Goal: Task Accomplishment & Management: Use online tool/utility

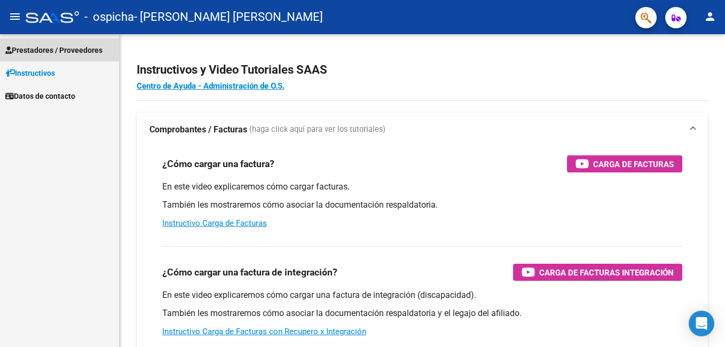
click at [41, 49] on span "Prestadores / Proveedores" at bounding box center [53, 50] width 97 height 12
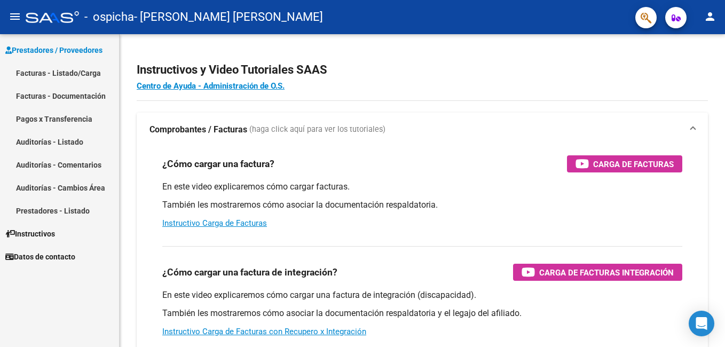
click at [39, 68] on link "Facturas - Listado/Carga" at bounding box center [59, 72] width 119 height 23
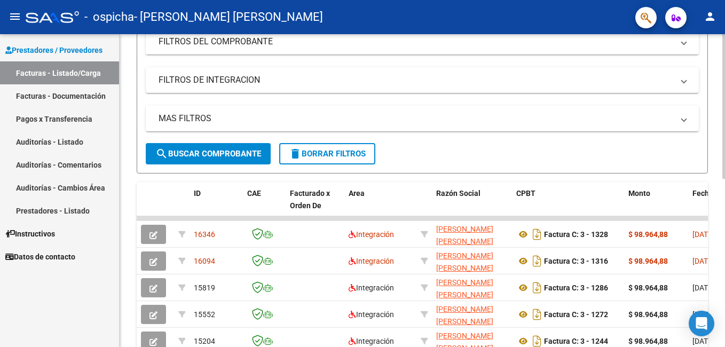
scroll to position [165, 0]
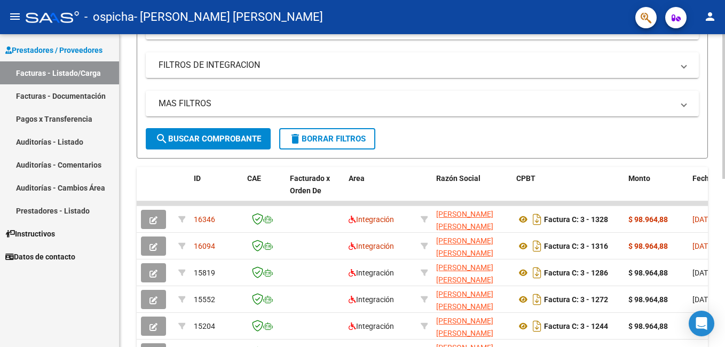
click at [724, 174] on html "menu - ospicha - [PERSON_NAME] [PERSON_NAME] person Prestadores / Proveedores F…" at bounding box center [362, 173] width 725 height 347
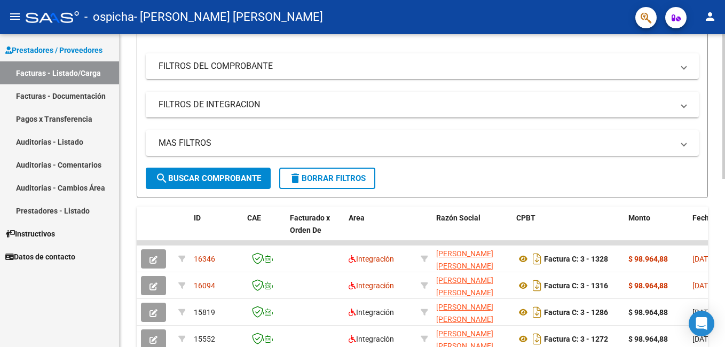
click at [724, 181] on html "menu - ospicha - [PERSON_NAME] [PERSON_NAME] person Prestadores / Proveedores F…" at bounding box center [362, 173] width 725 height 347
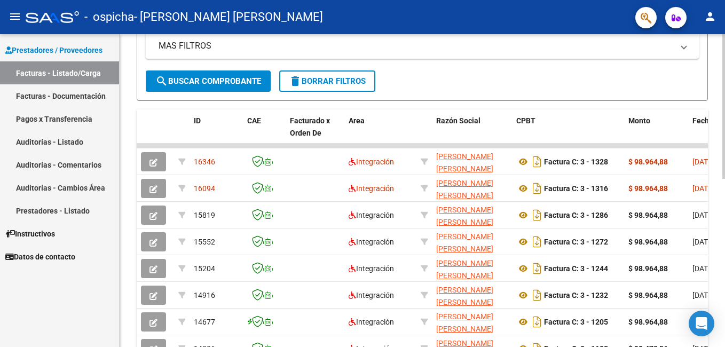
scroll to position [229, 0]
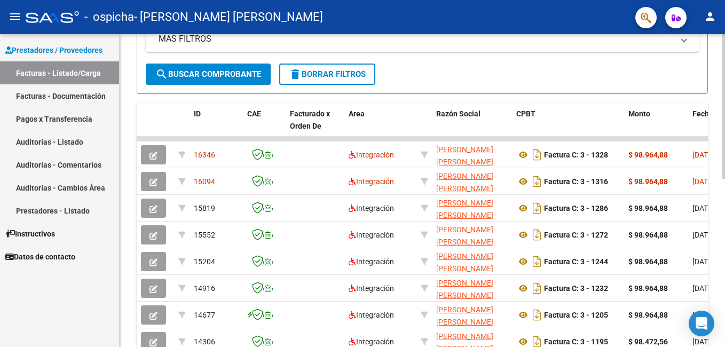
click at [724, 264] on html "menu - ospicha - [PERSON_NAME] [PERSON_NAME] person Prestadores / Proveedores F…" at bounding box center [362, 173] width 725 height 347
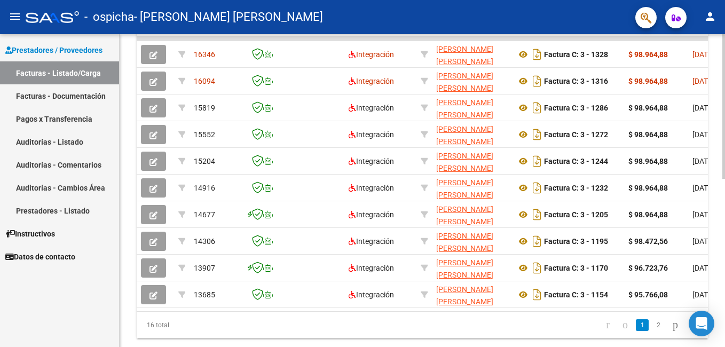
scroll to position [364, 0]
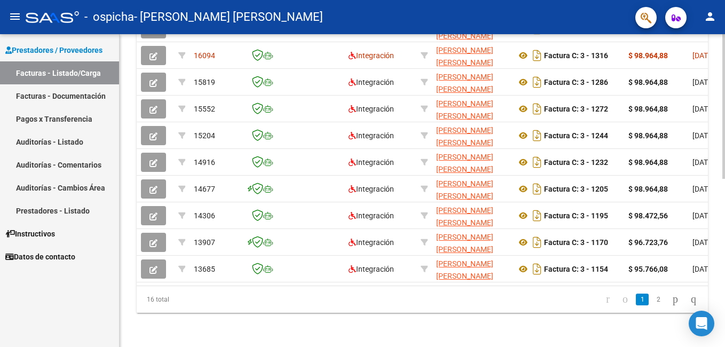
click at [724, 334] on html "menu - ospicha - [PERSON_NAME] [PERSON_NAME] person Prestadores / Proveedores F…" at bounding box center [362, 173] width 725 height 347
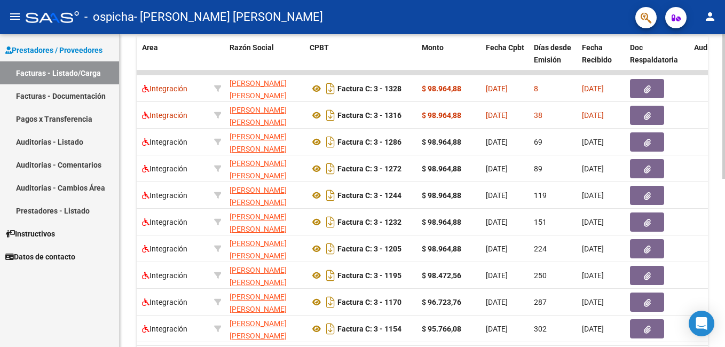
scroll to position [286, 0]
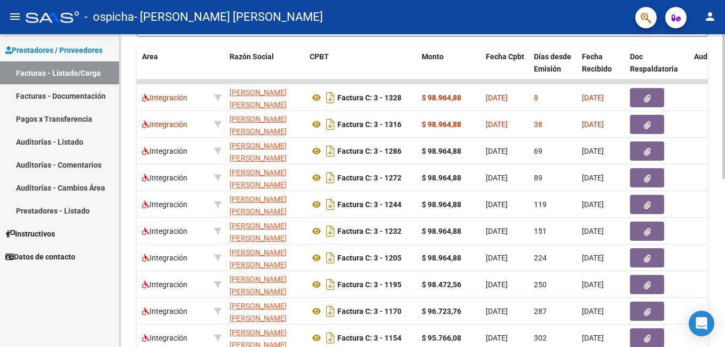
click at [724, 209] on html "menu - ospicha - [PERSON_NAME] [PERSON_NAME] person Prestadores / Proveedores F…" at bounding box center [362, 173] width 725 height 347
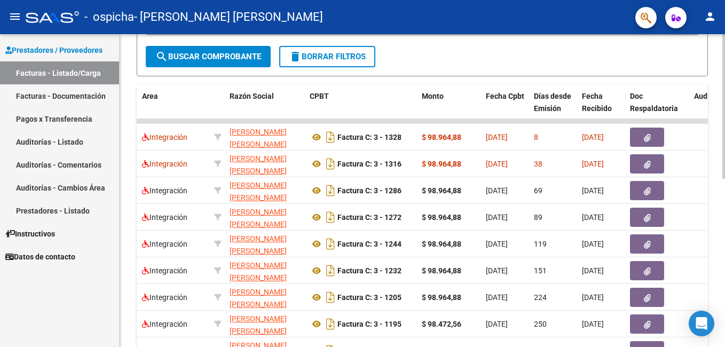
scroll to position [221, 0]
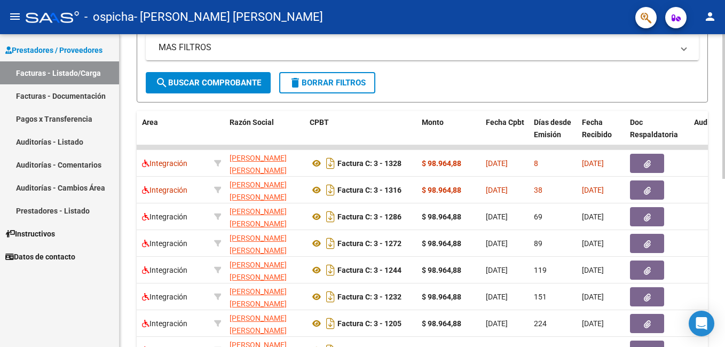
click at [724, 179] on html "menu - ospicha - [PERSON_NAME] [PERSON_NAME] person Prestadores / Proveedores F…" at bounding box center [362, 173] width 725 height 347
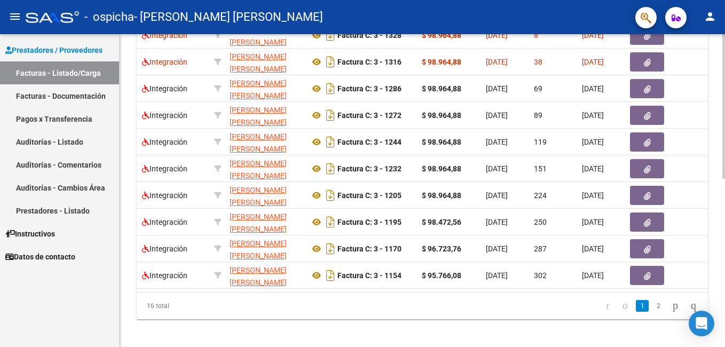
scroll to position [362, 0]
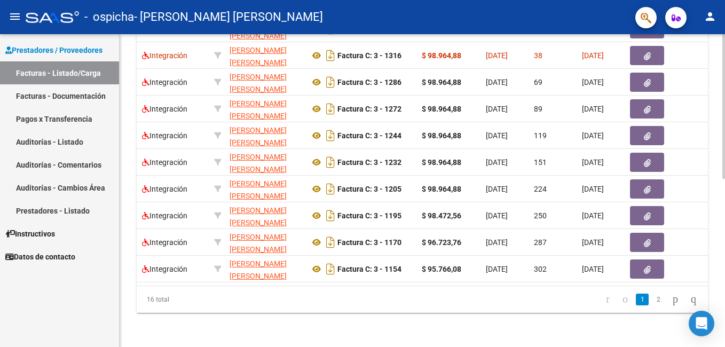
click at [724, 273] on html "menu - ospicha - [PERSON_NAME] [PERSON_NAME] person Prestadores / Proveedores F…" at bounding box center [362, 173] width 725 height 347
click at [651, 302] on link "2" at bounding box center [657, 299] width 13 height 12
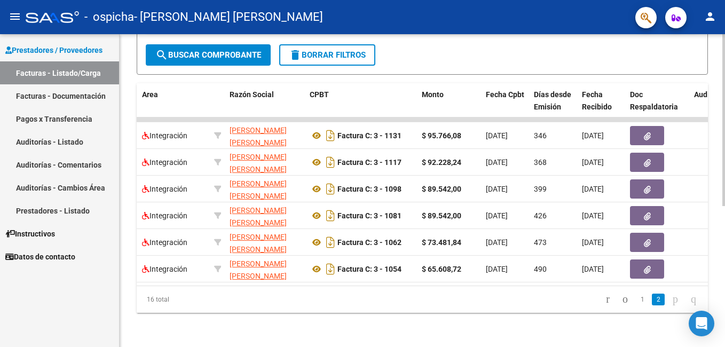
scroll to position [257, 0]
click at [671, 301] on icon "go to next page" at bounding box center [675, 298] width 9 height 13
click at [635, 303] on link "1" at bounding box center [641, 299] width 13 height 12
